Goal: Download file/media

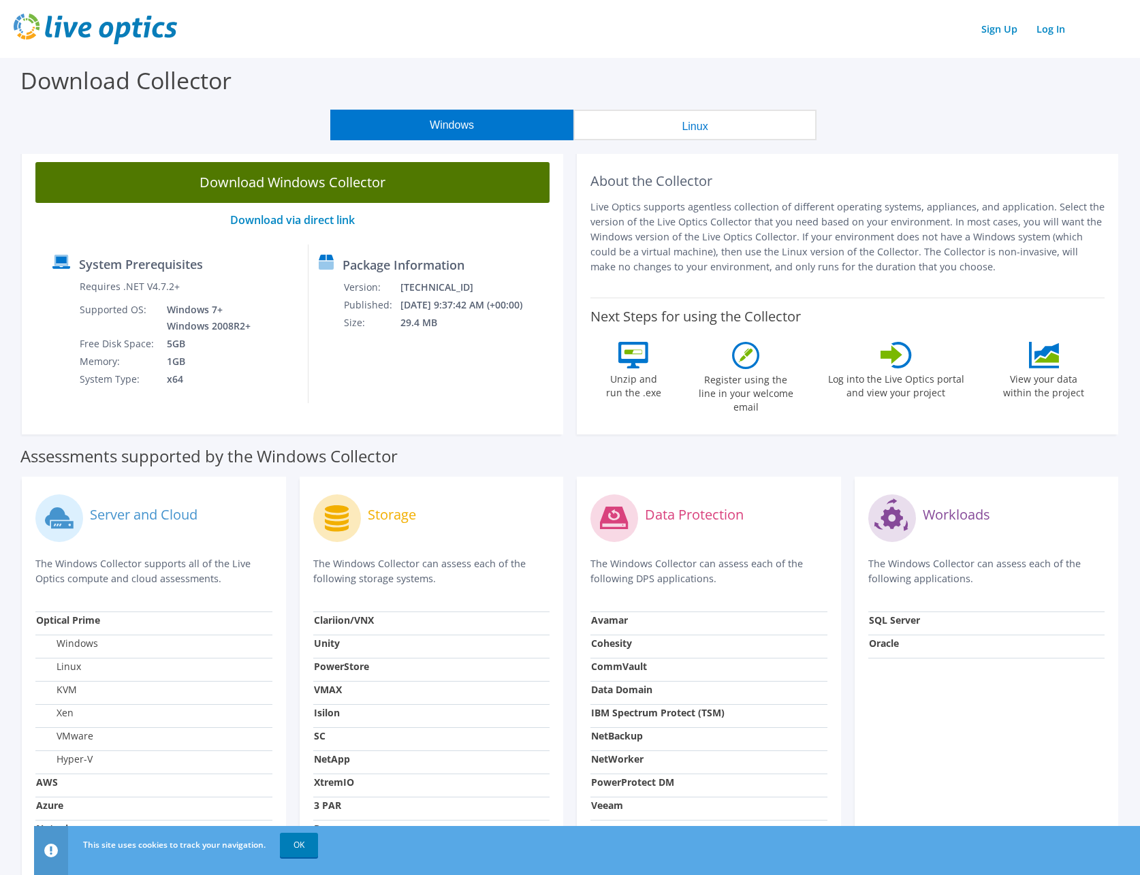
click at [309, 182] on link "Download Windows Collector" at bounding box center [292, 182] width 514 height 41
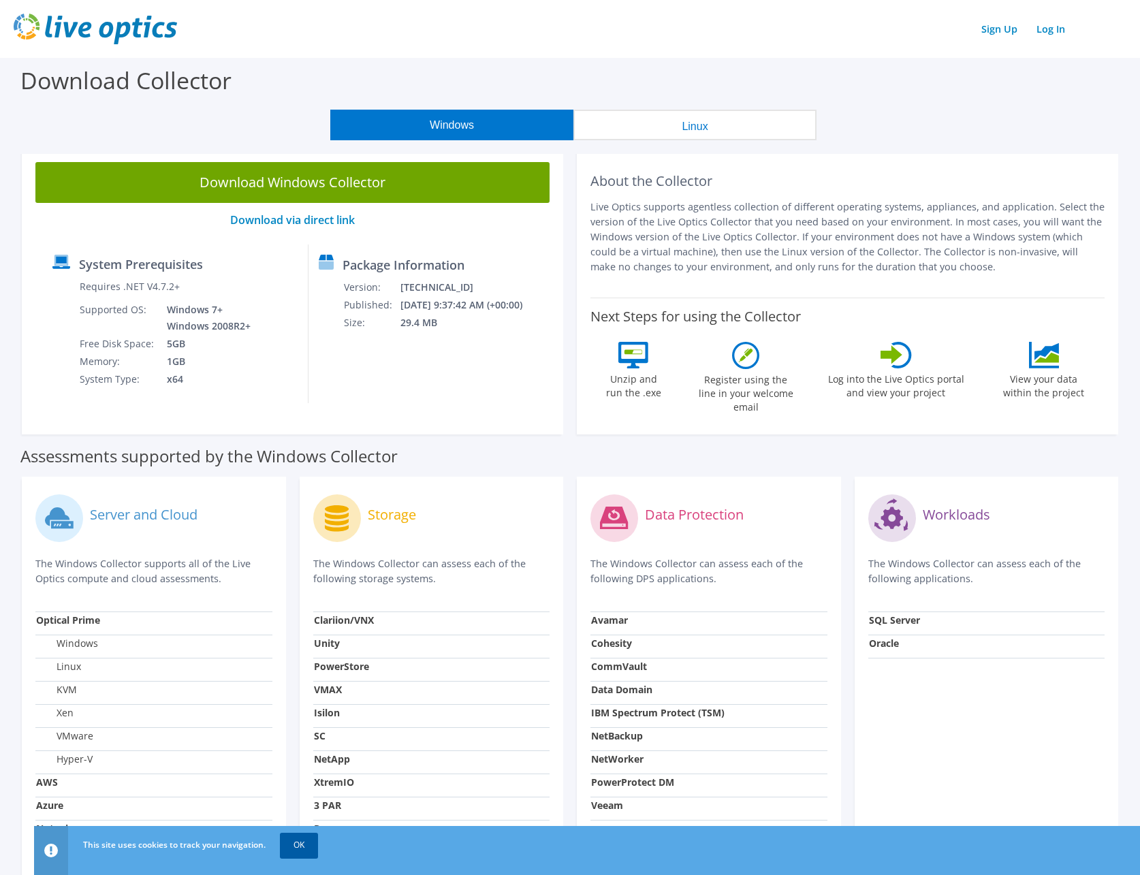
click at [301, 846] on link "OK" at bounding box center [299, 845] width 38 height 25
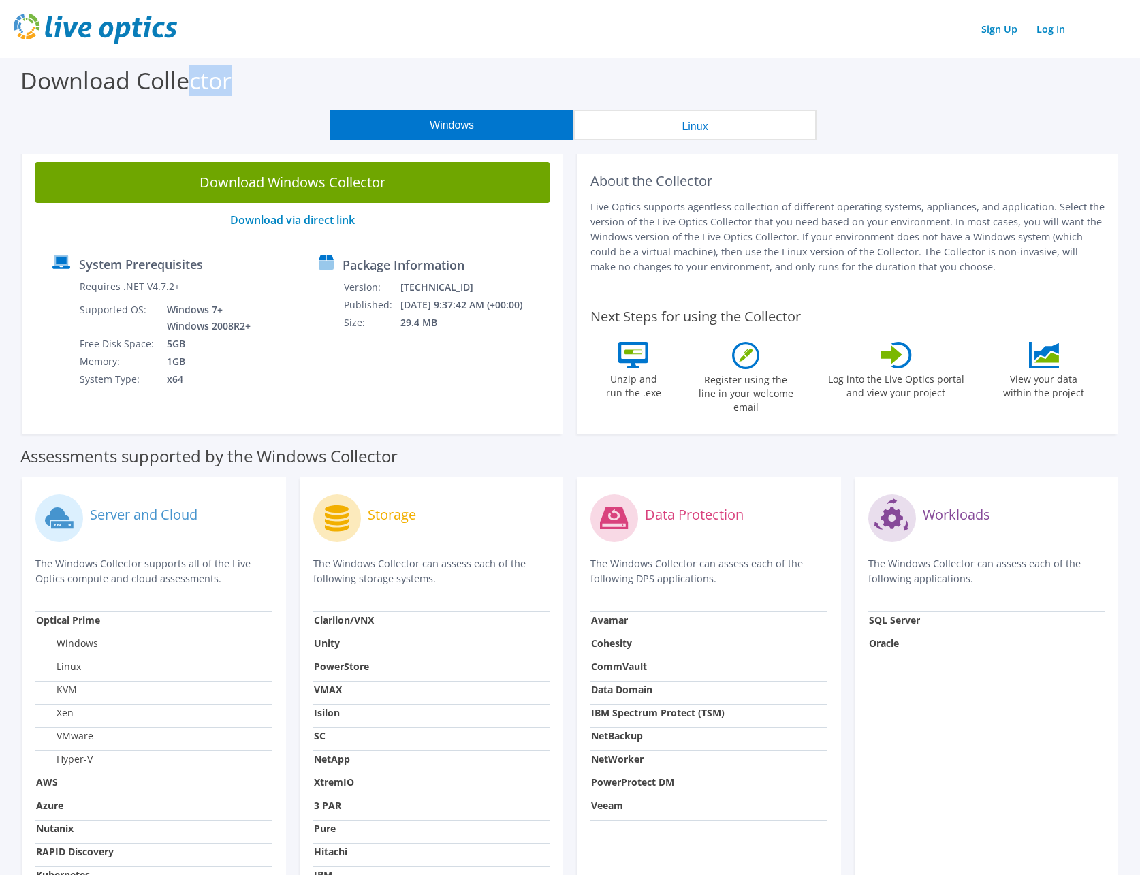
drag, startPoint x: 184, startPoint y: 84, endPoint x: 631, endPoint y: 95, distance: 447.5
click at [631, 95] on div "Download Collector" at bounding box center [570, 84] width 1126 height 52
